Goal: Task Accomplishment & Management: Manage account settings

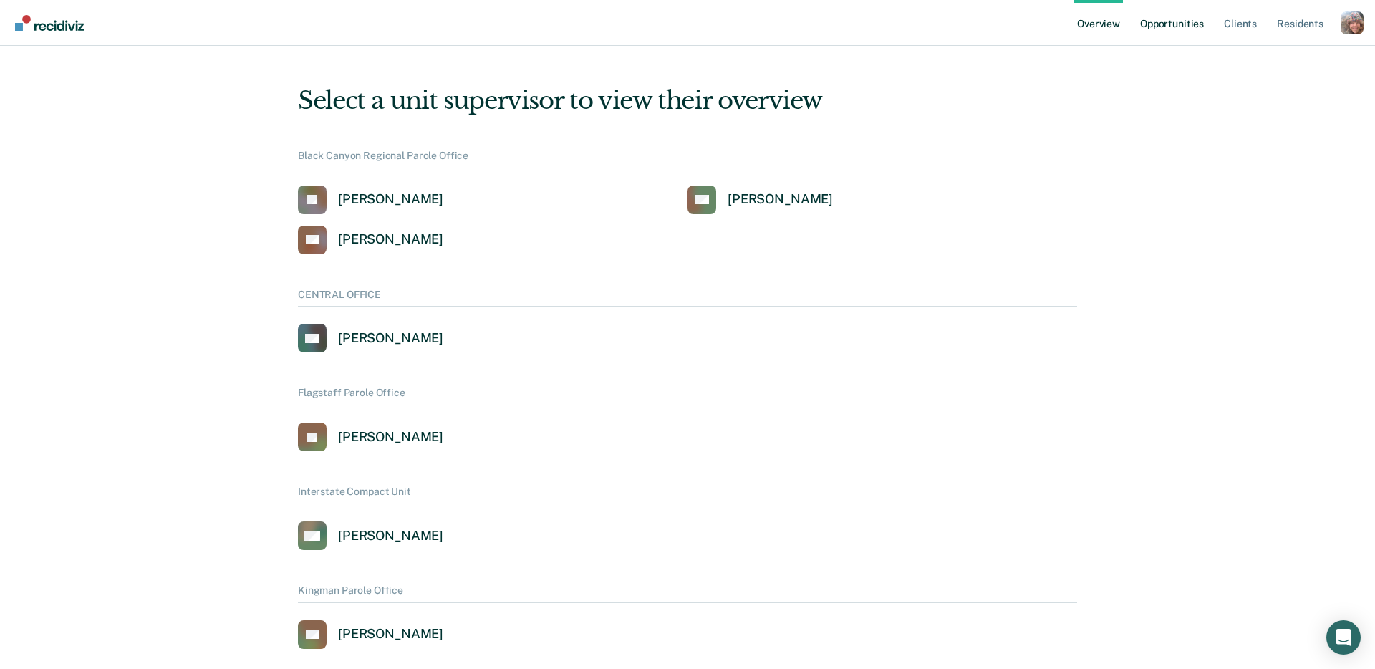
click at [1166, 23] on link "Opportunities" at bounding box center [1172, 23] width 69 height 46
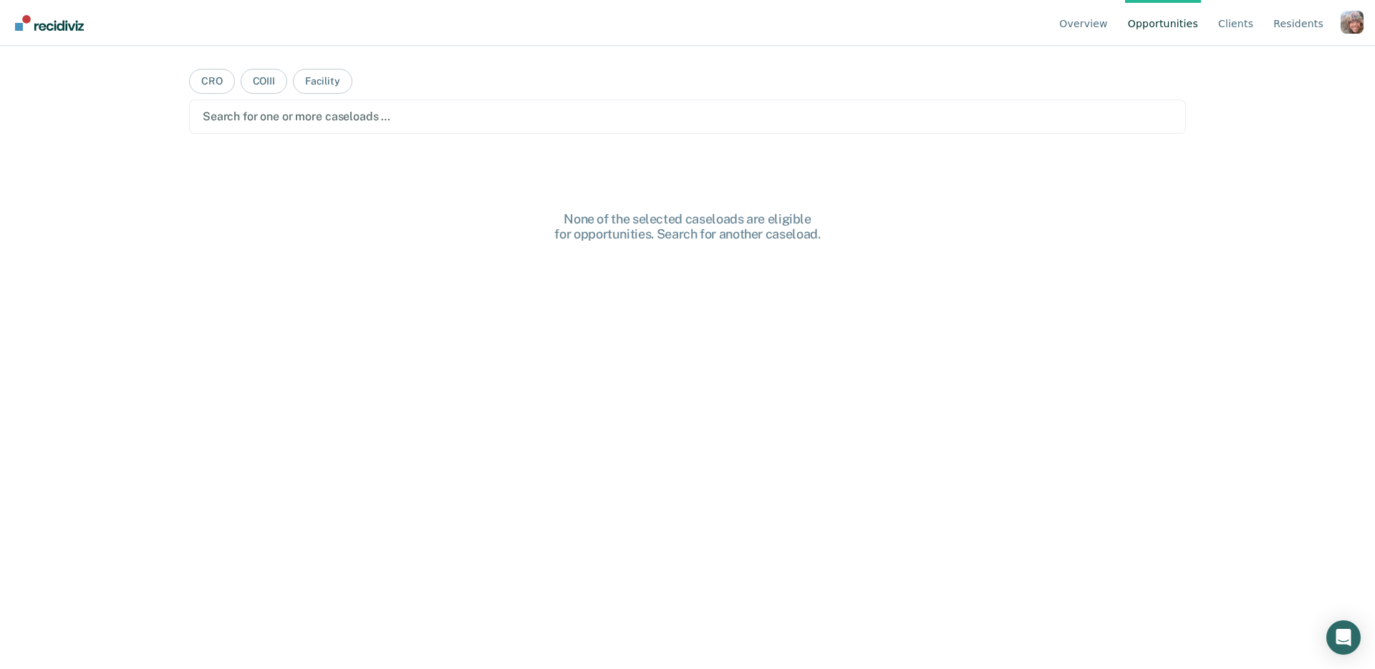
click at [404, 127] on div "Search for one or more caseloads …" at bounding box center [687, 117] width 997 height 34
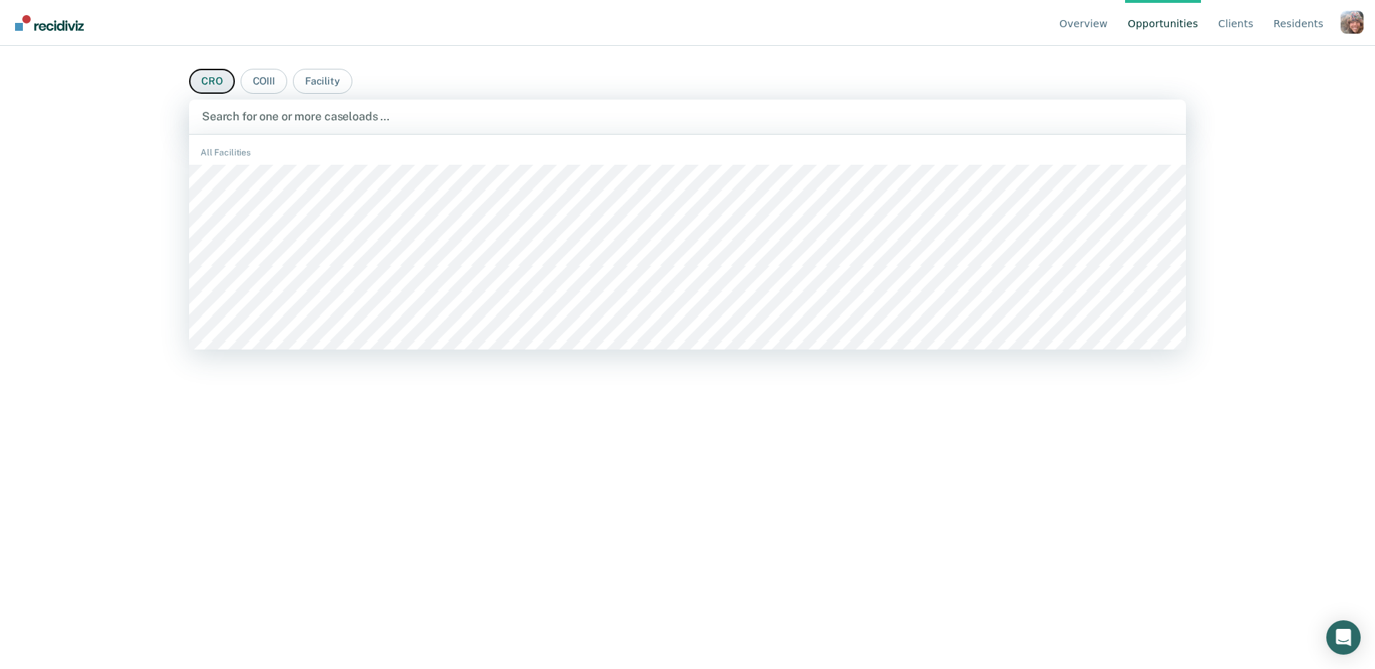
click at [213, 87] on button "CRO" at bounding box center [212, 81] width 46 height 25
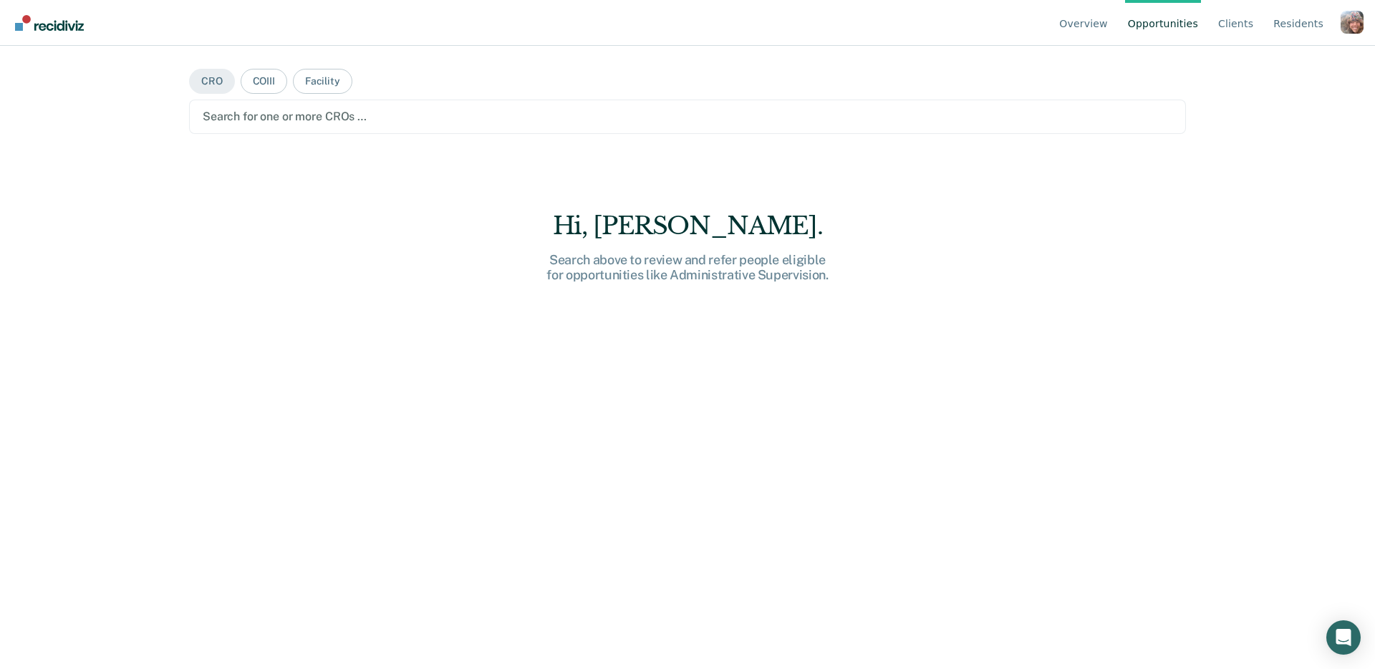
click at [247, 113] on div at bounding box center [688, 116] width 970 height 16
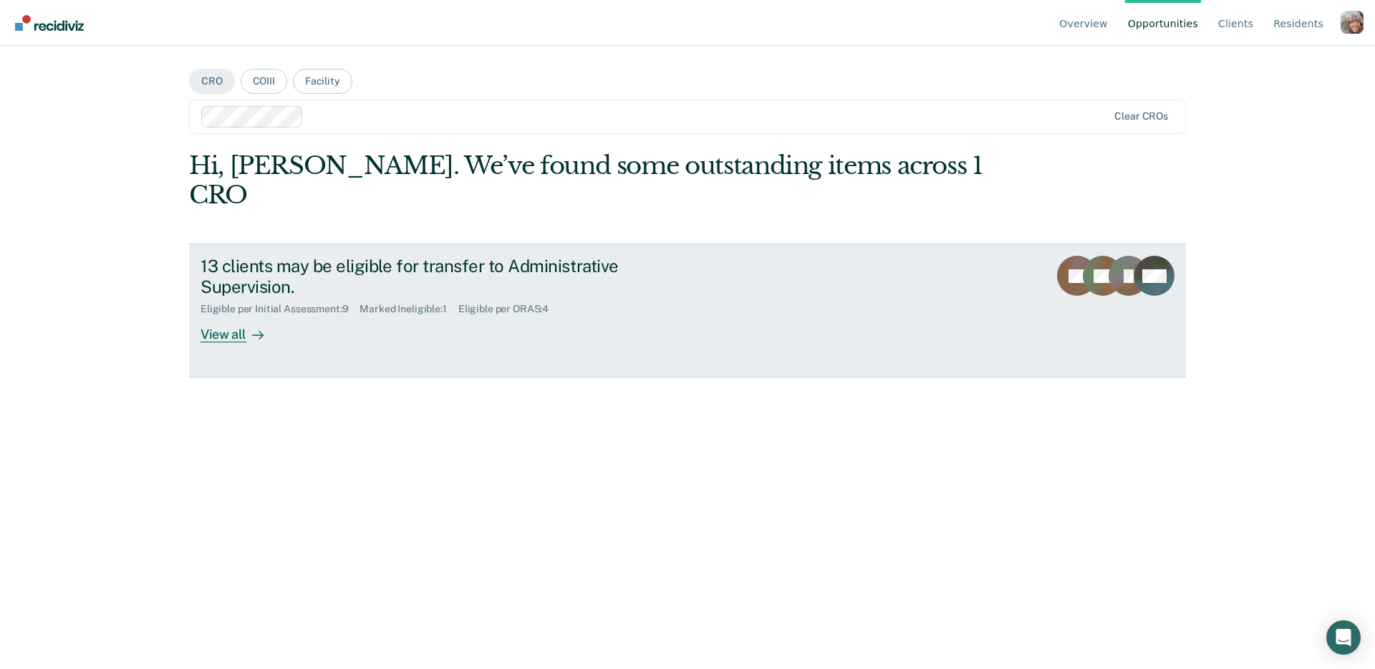
click at [323, 256] on div "13 clients may be eligible for transfer to Administrative Supervision." at bounding box center [452, 277] width 503 height 42
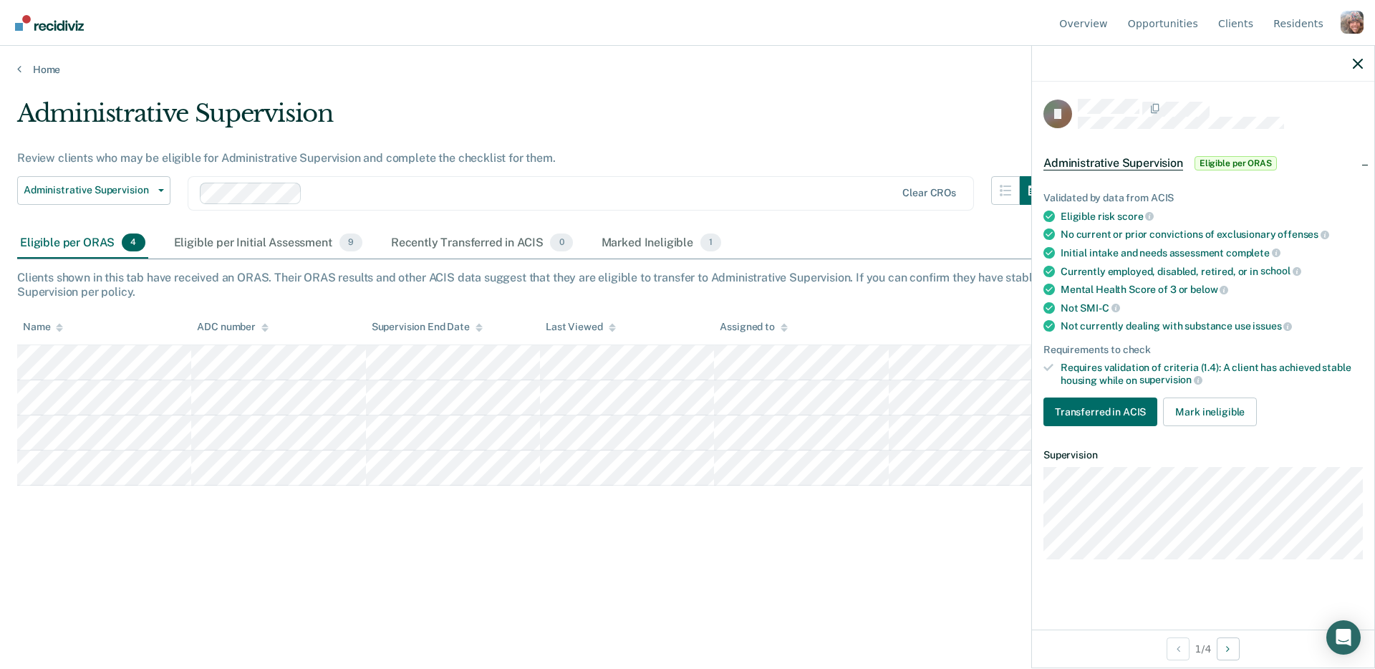
click at [924, 121] on div "Administrative Supervision" at bounding box center [533, 119] width 1032 height 41
click at [1353, 26] on div "Profile dropdown button" at bounding box center [1352, 22] width 23 height 23
click at [1265, 69] on link "Profile" at bounding box center [1295, 67] width 92 height 12
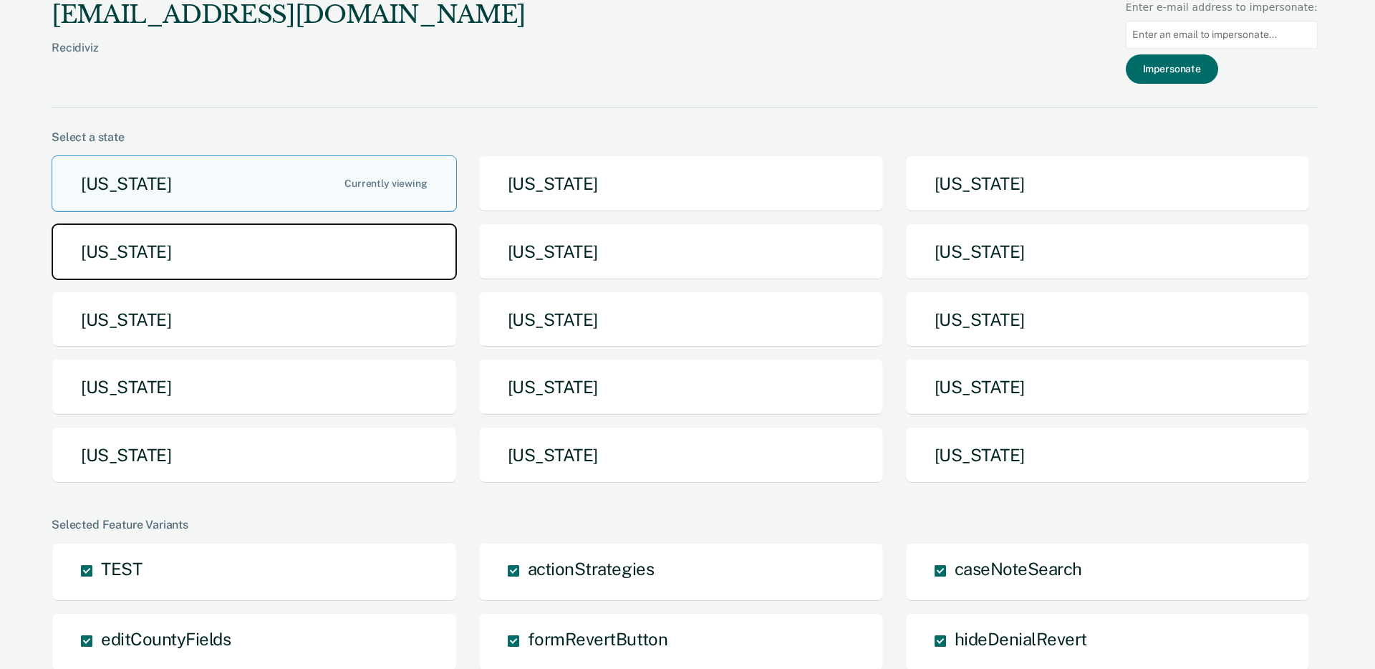
click at [254, 271] on button "[US_STATE]" at bounding box center [254, 251] width 405 height 57
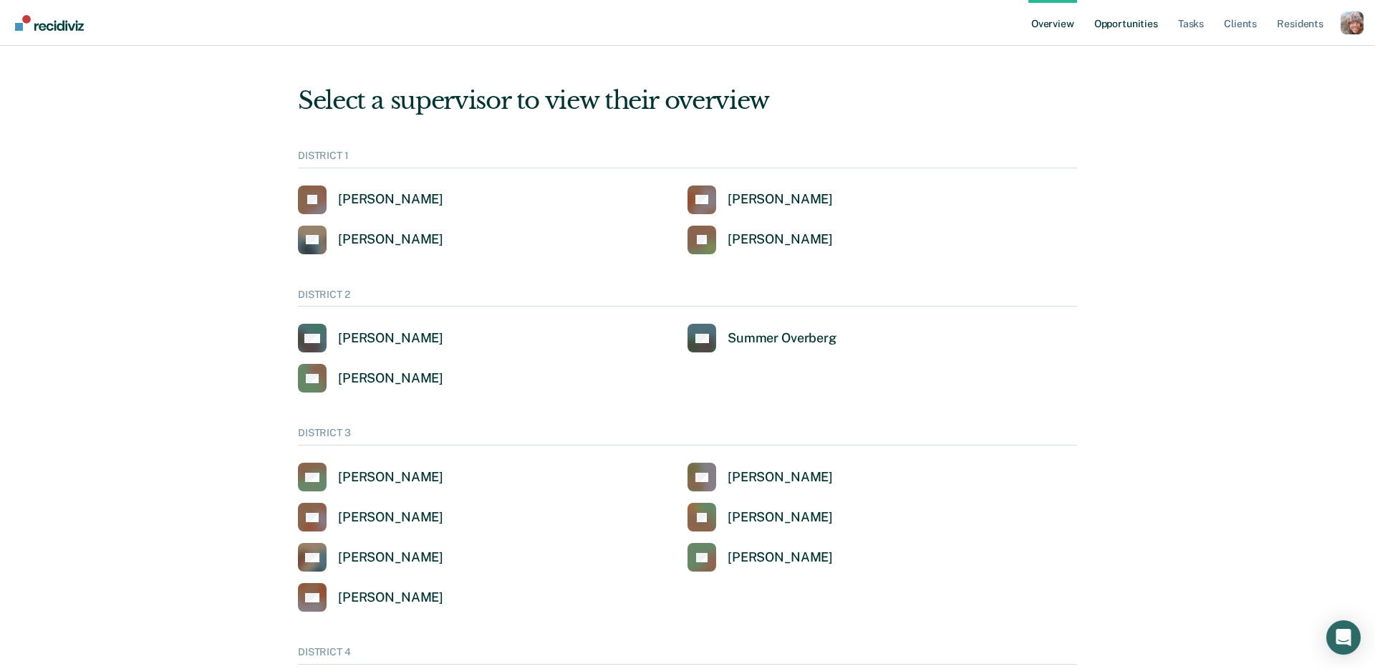
click at [1123, 22] on link "Opportunities" at bounding box center [1126, 23] width 69 height 46
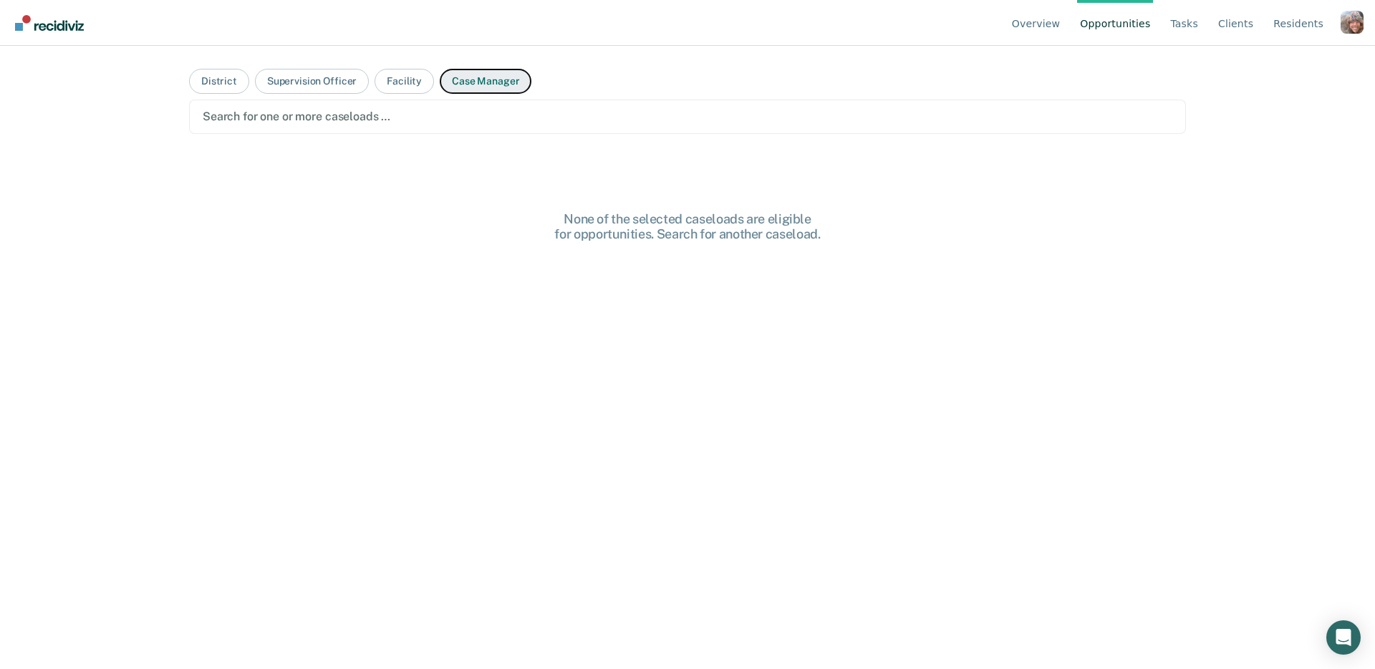
click at [486, 80] on button "Case Manager" at bounding box center [486, 81] width 92 height 25
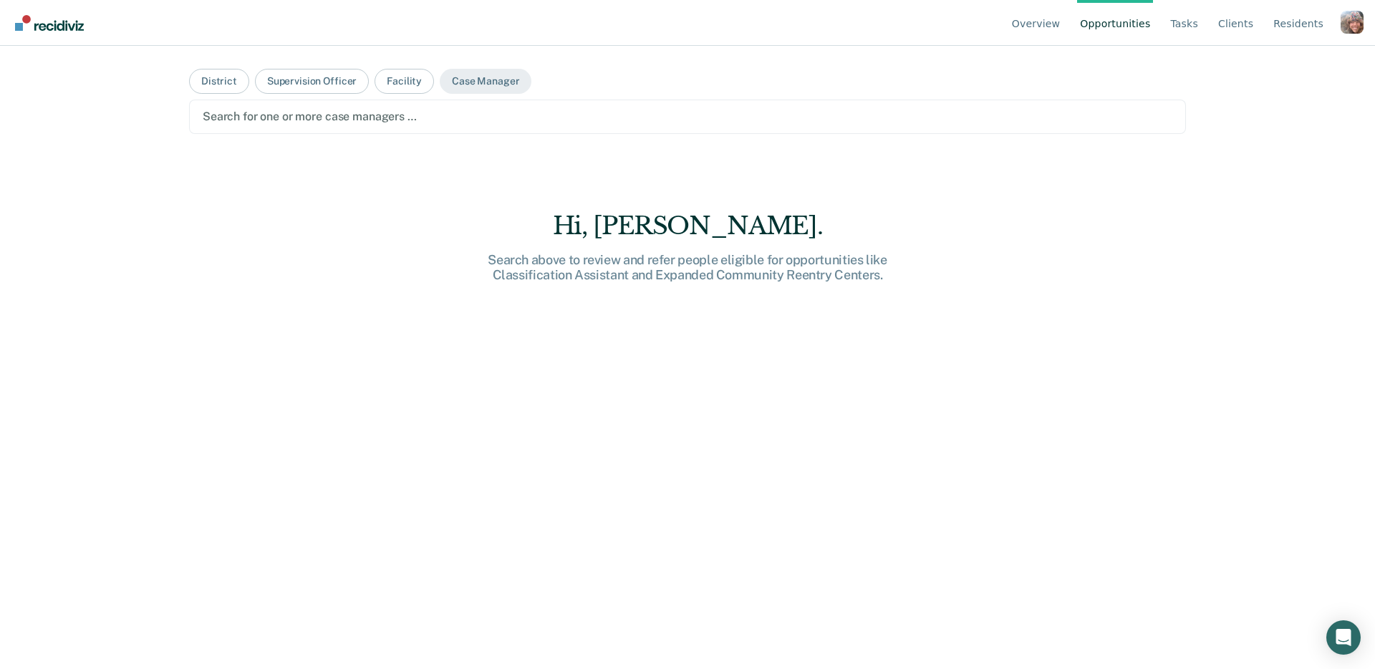
click at [398, 114] on div at bounding box center [688, 116] width 970 height 16
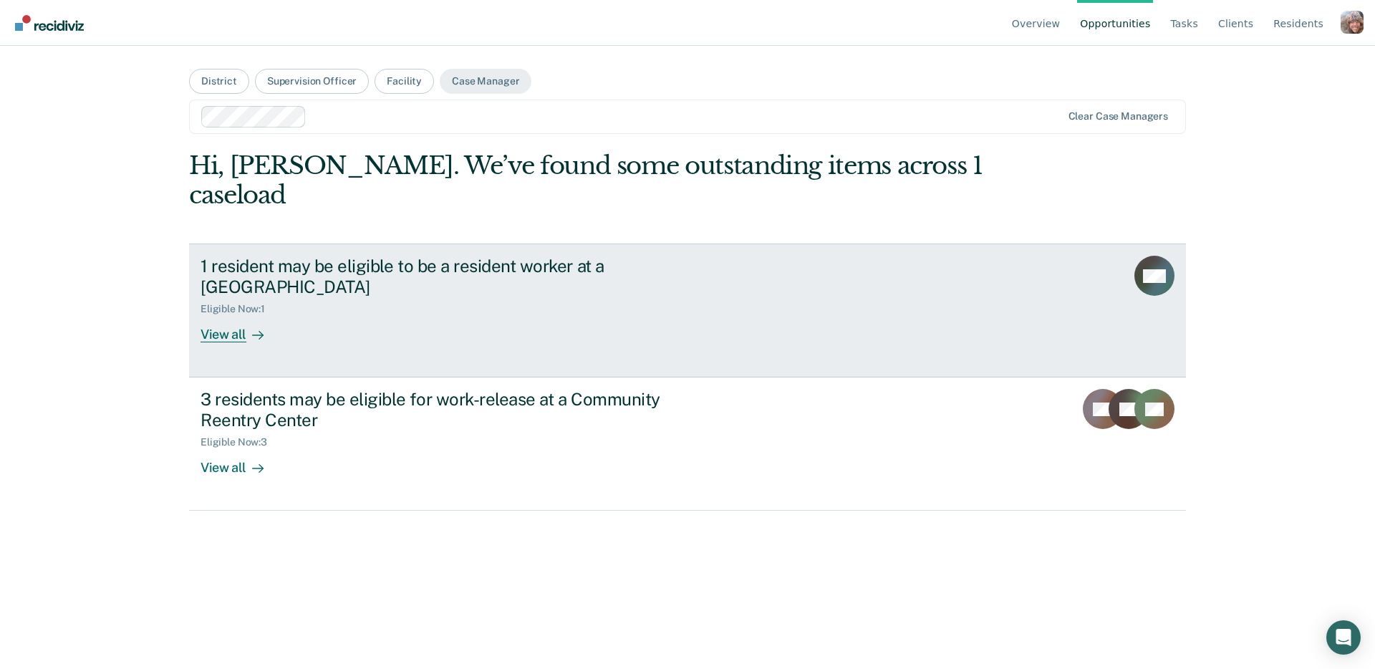
click at [258, 303] on div "Eligible Now : 1" at bounding box center [239, 309] width 76 height 12
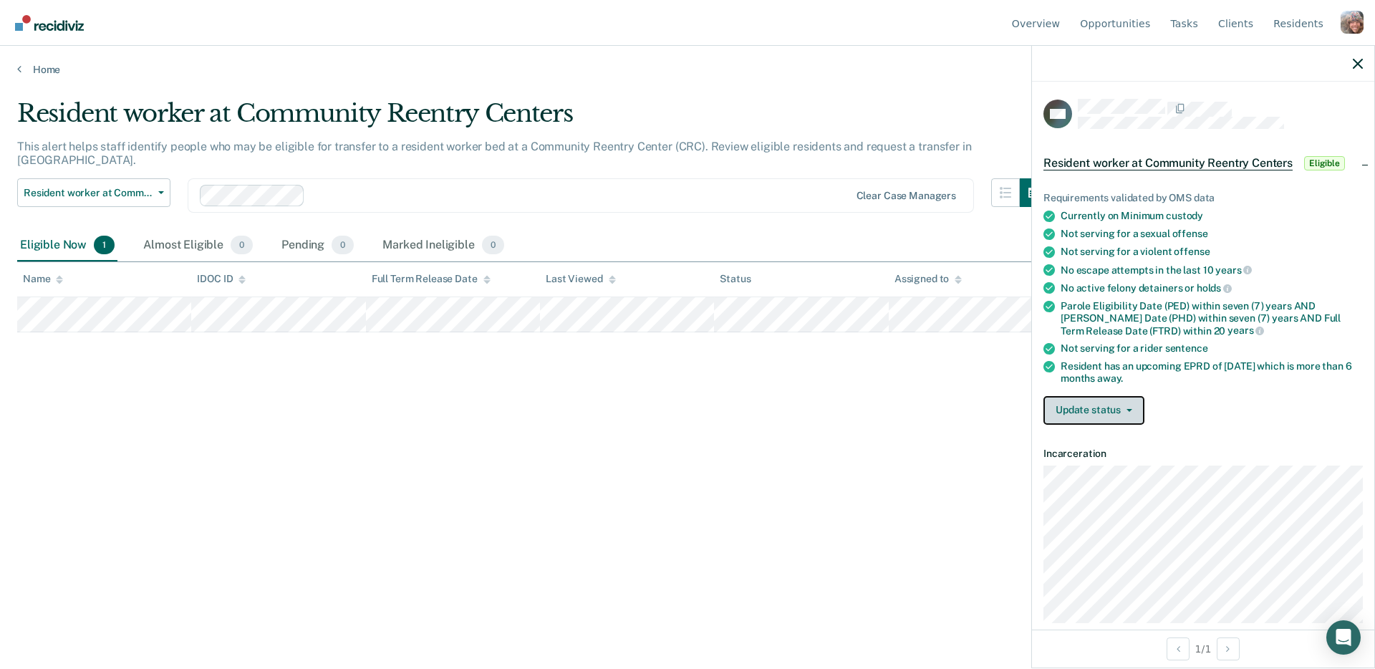
click at [1117, 403] on button "Update status" at bounding box center [1094, 410] width 101 height 29
click at [1326, 423] on div "Requirements validated by OMS data Currently on Minimum custody Not serving for…" at bounding box center [1203, 302] width 342 height 267
click at [1134, 407] on button "Update status" at bounding box center [1094, 410] width 101 height 29
drag, startPoint x: 1265, startPoint y: 428, endPoint x: 1141, endPoint y: 406, distance: 125.8
click at [1265, 428] on div "Requirements validated by OMS data Currently on Minimum custody Not serving for…" at bounding box center [1203, 302] width 342 height 267
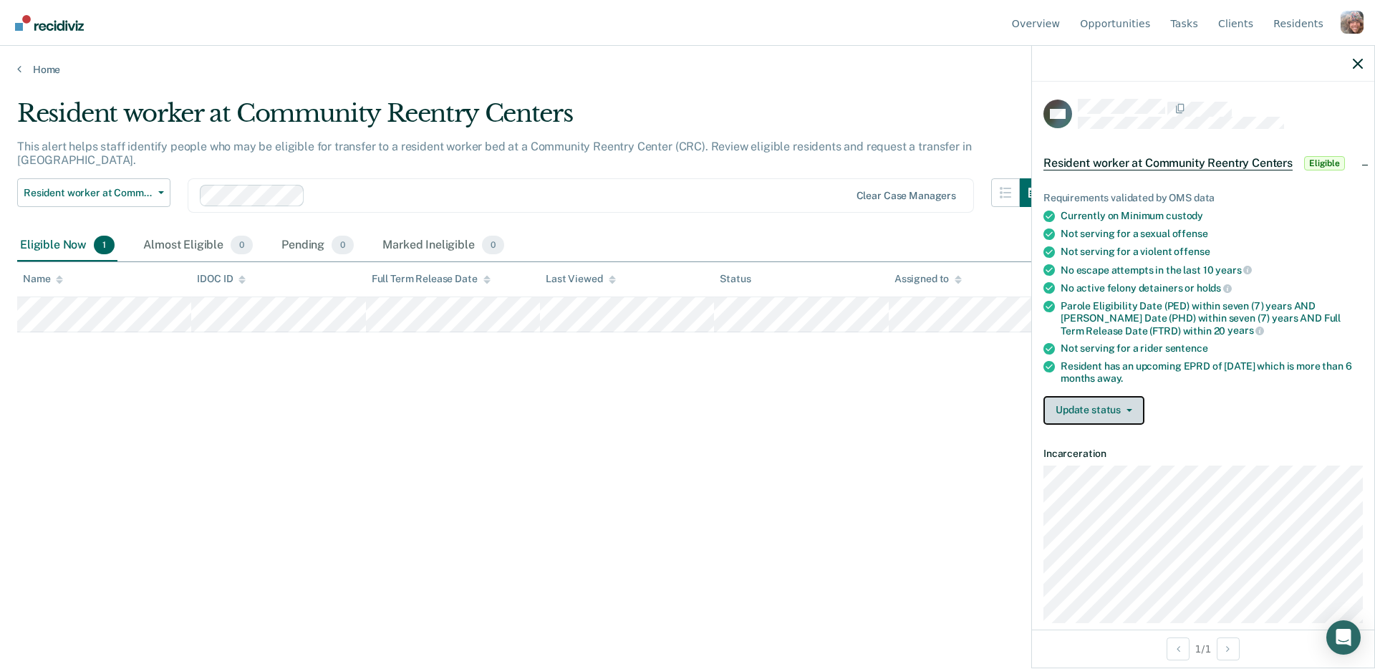
click at [1140, 406] on button "Update status" at bounding box center [1094, 410] width 101 height 29
click at [1264, 429] on div "Requirements validated by OMS data Currently on Minimum custody Not serving for…" at bounding box center [1203, 302] width 342 height 267
click at [1102, 405] on button "Update status" at bounding box center [1094, 410] width 101 height 29
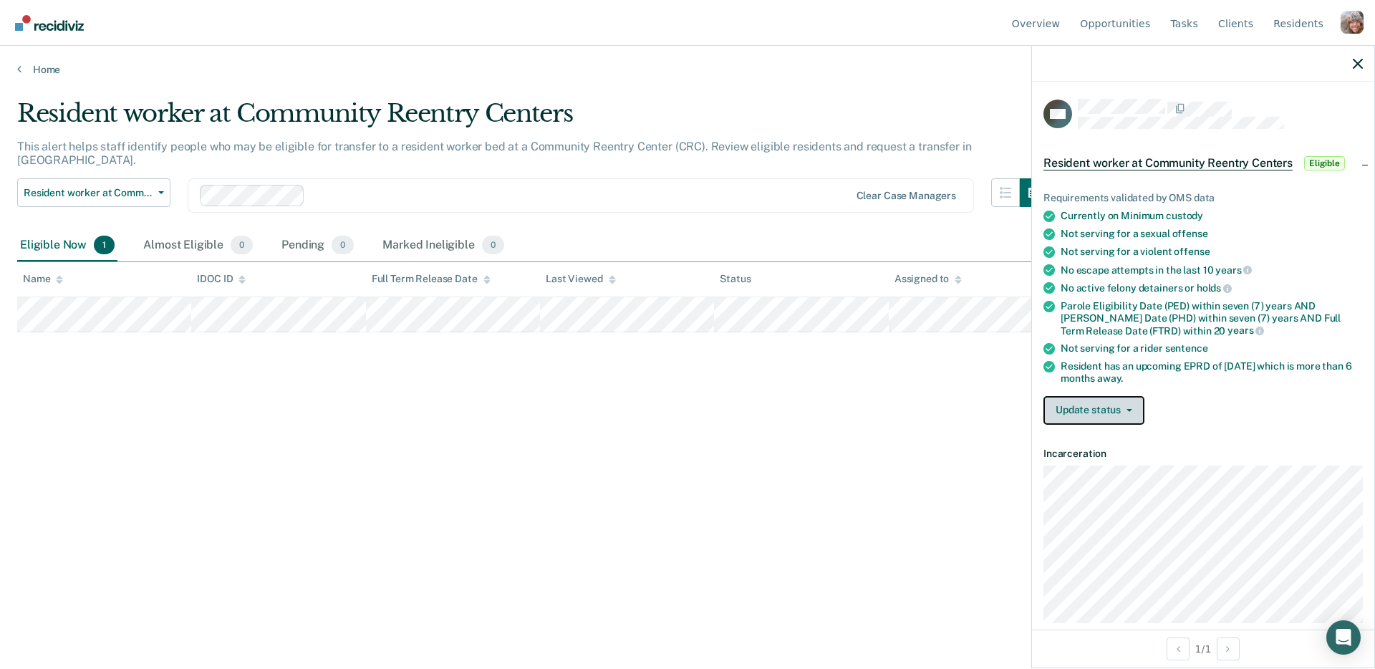
click at [1128, 410] on button "Update status" at bounding box center [1094, 410] width 101 height 29
click at [1273, 458] on dl "Incarceration" at bounding box center [1203, 535] width 319 height 175
click at [1106, 407] on button "Update status" at bounding box center [1094, 410] width 101 height 29
click at [1127, 365] on div "Resident has an upcoming EPRD of [DATE] which is more than 6 months away." at bounding box center [1212, 372] width 302 height 24
click at [1115, 352] on ul "Requirements validated by OMS data Currently on Minimum custody Not serving for…" at bounding box center [1203, 288] width 319 height 193
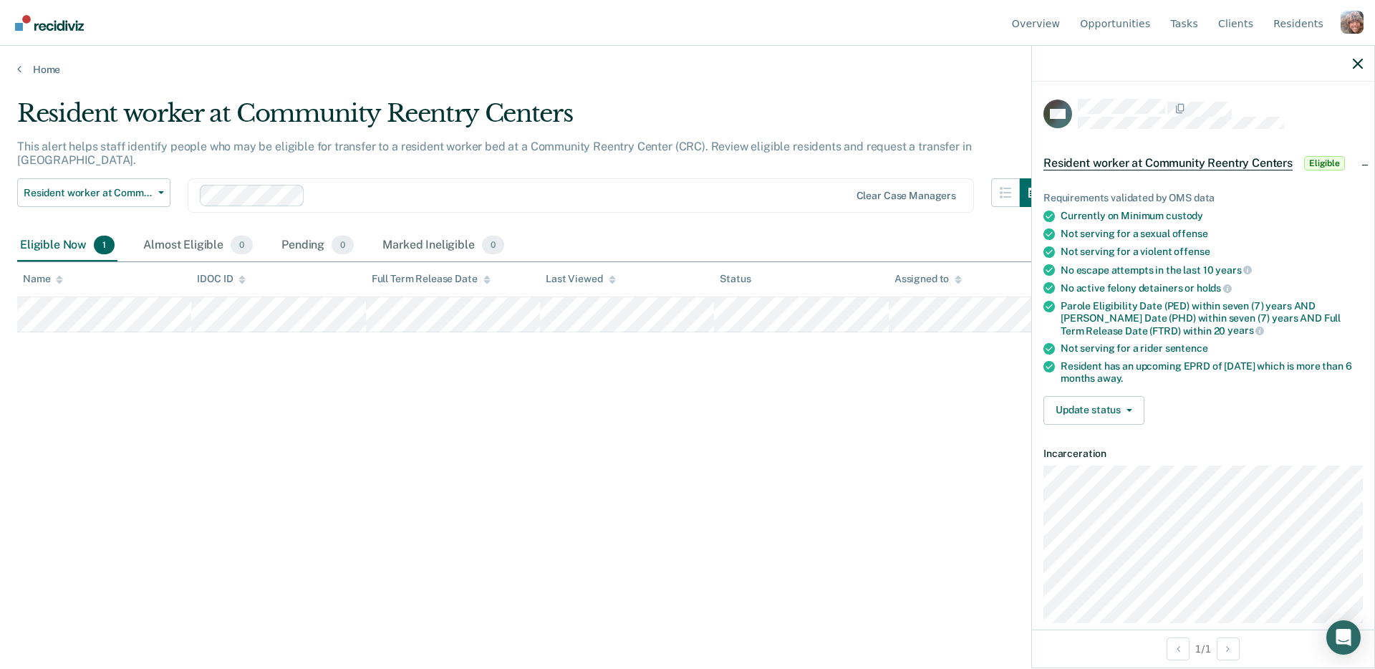
click at [779, 439] on div "Resident worker at Community Reentry Centers This alert helps staff identify pe…" at bounding box center [687, 330] width 1341 height 463
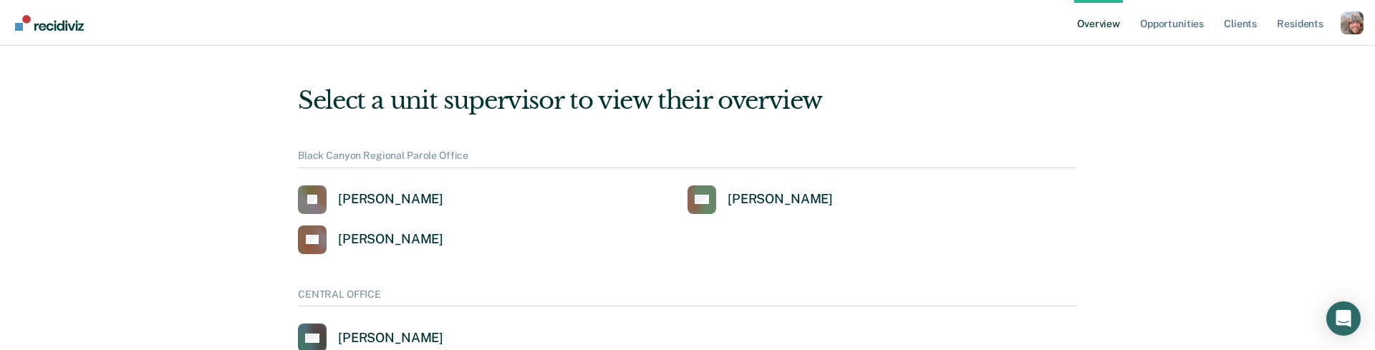
click at [313, 32] on nav "Overview Opportunities Client s Resident s Profile How it works Log Out" at bounding box center [687, 22] width 1352 height 45
